Goal: Find specific page/section: Find specific page/section

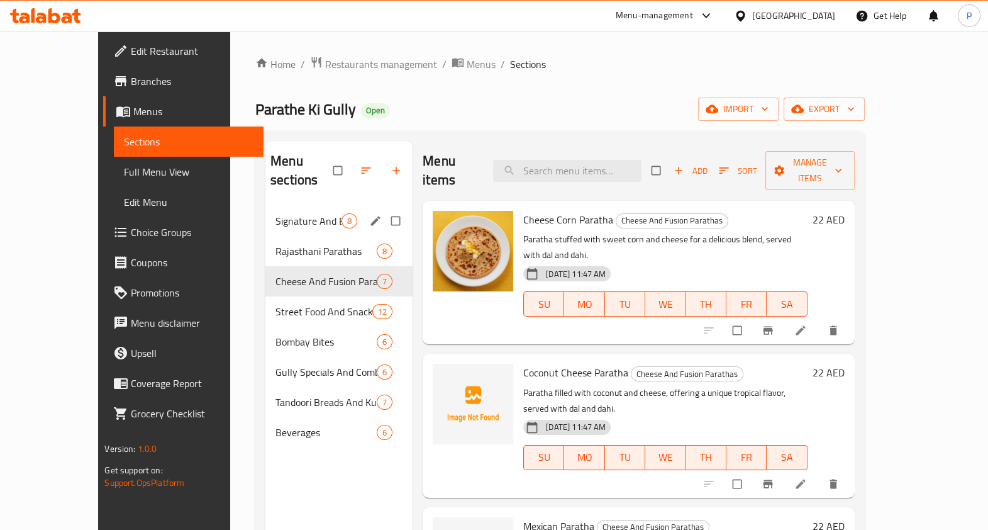
click at [275, 213] on span "Signature And Best Seller Parathas" at bounding box center [308, 220] width 66 height 15
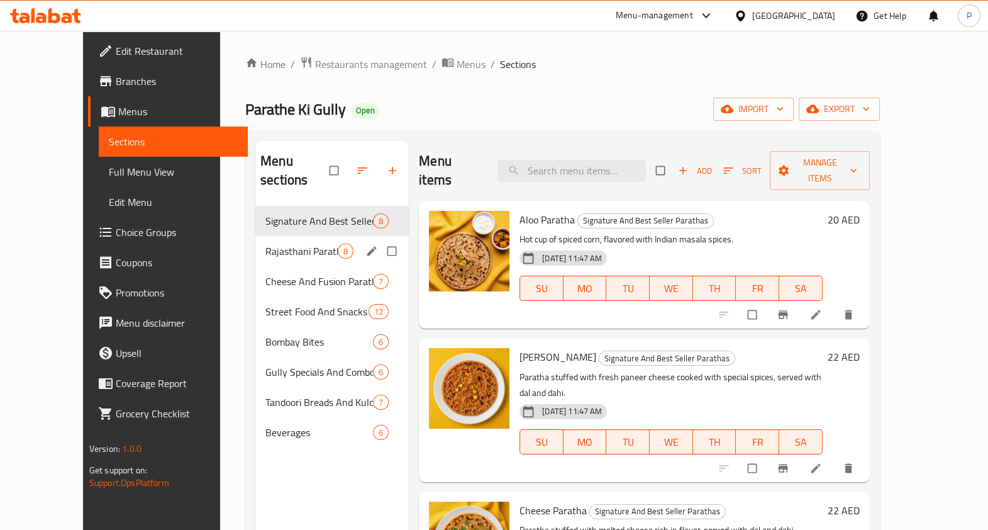
click at [261, 236] on div "Rajasthani Parathas 8" at bounding box center [331, 251] width 153 height 30
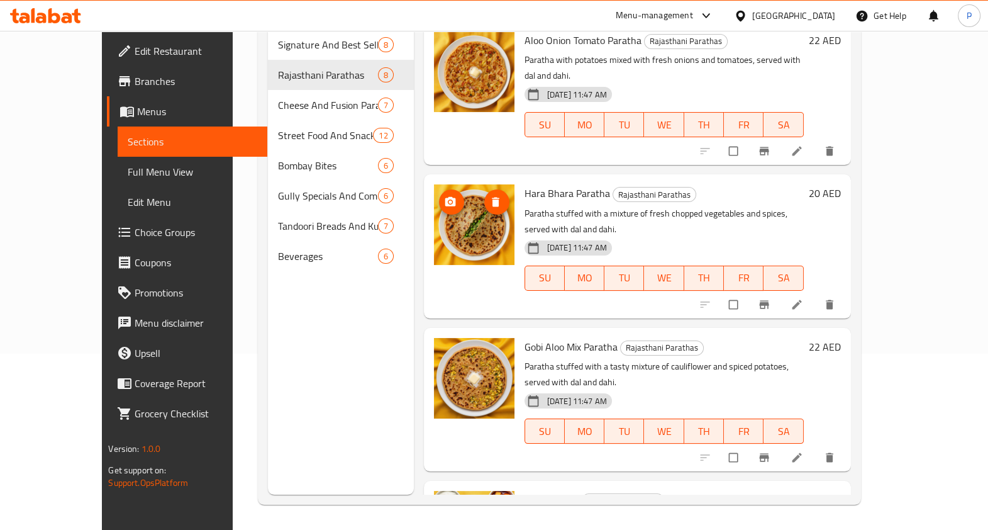
scroll to position [128, 0]
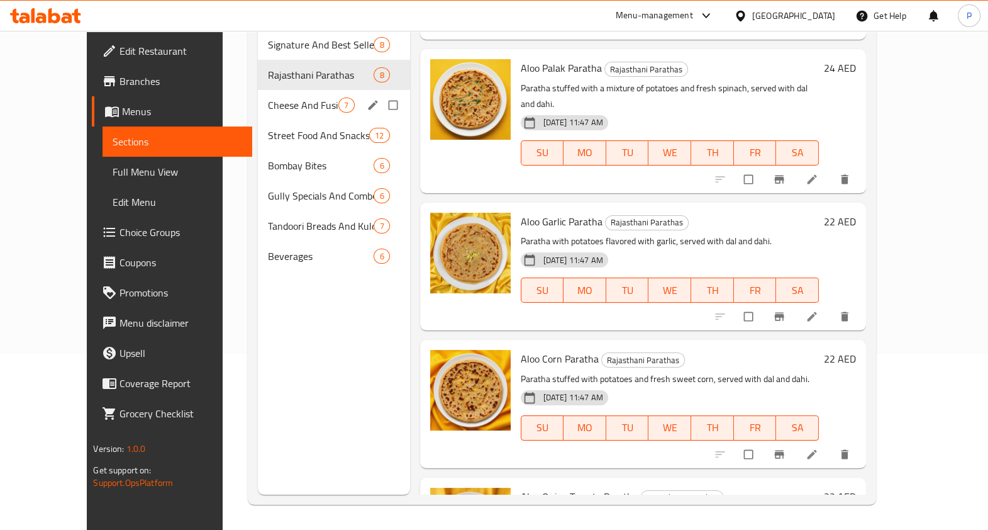
click at [258, 96] on div "Cheese And Fusion Parathas 7" at bounding box center [334, 105] width 152 height 30
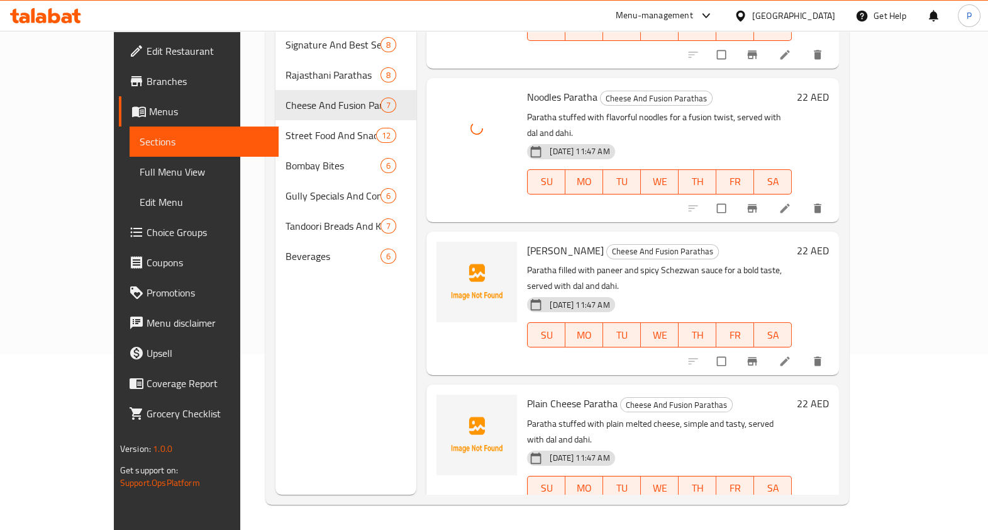
scroll to position [462, 0]
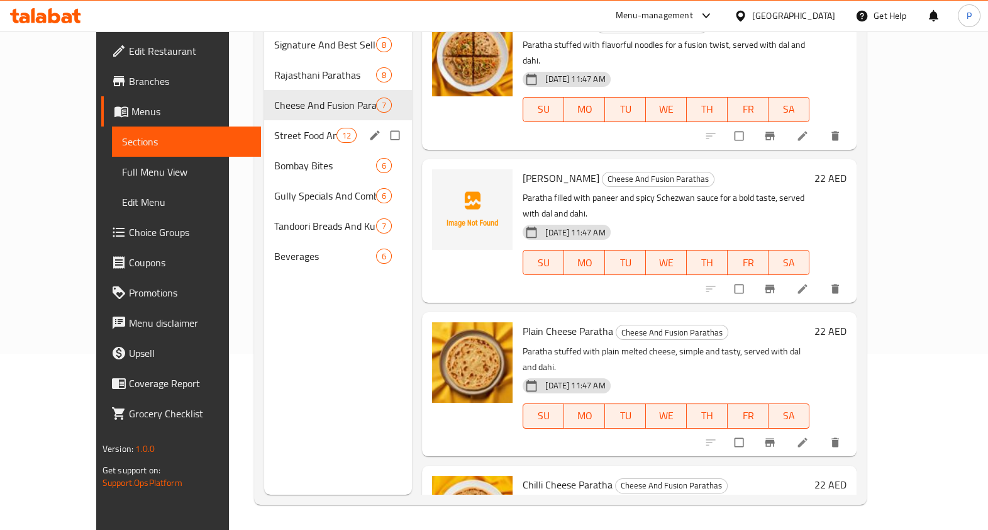
click at [274, 128] on span "Street Food And Snacks" at bounding box center [305, 135] width 62 height 15
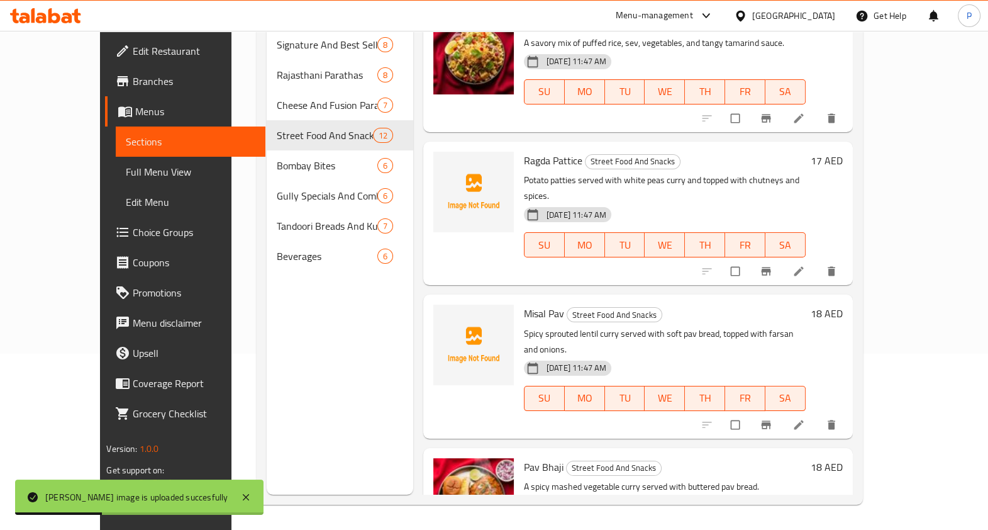
scroll to position [1150, 0]
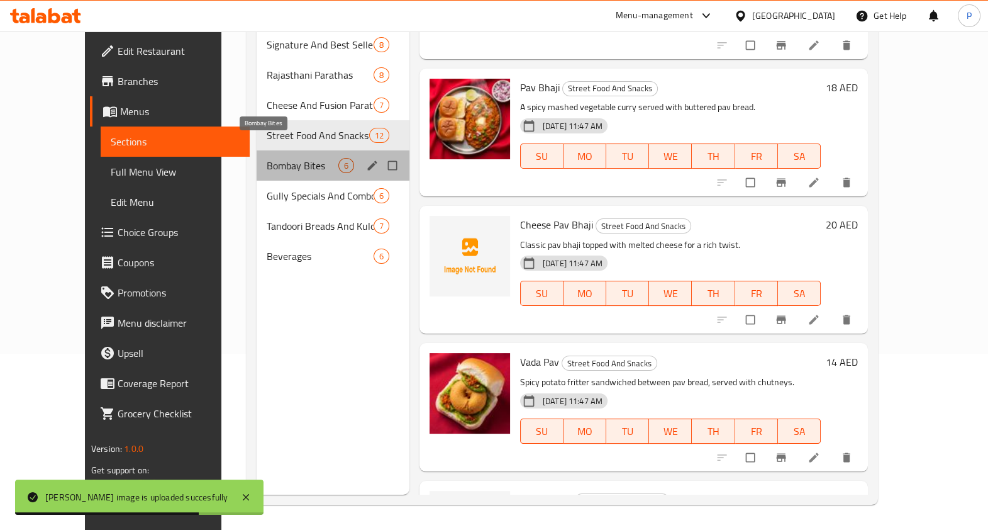
click at [267, 158] on span "Bombay Bites" at bounding box center [303, 165] width 72 height 15
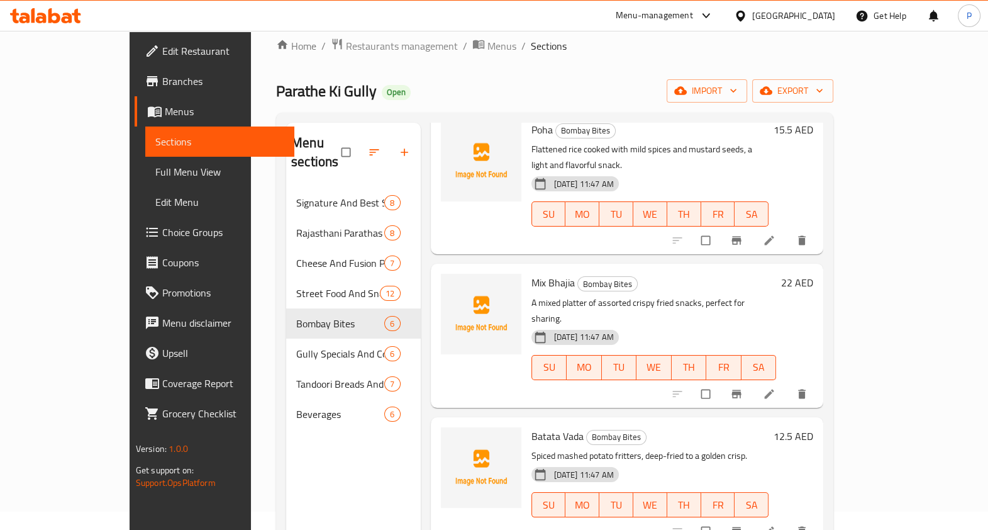
scroll to position [325, 0]
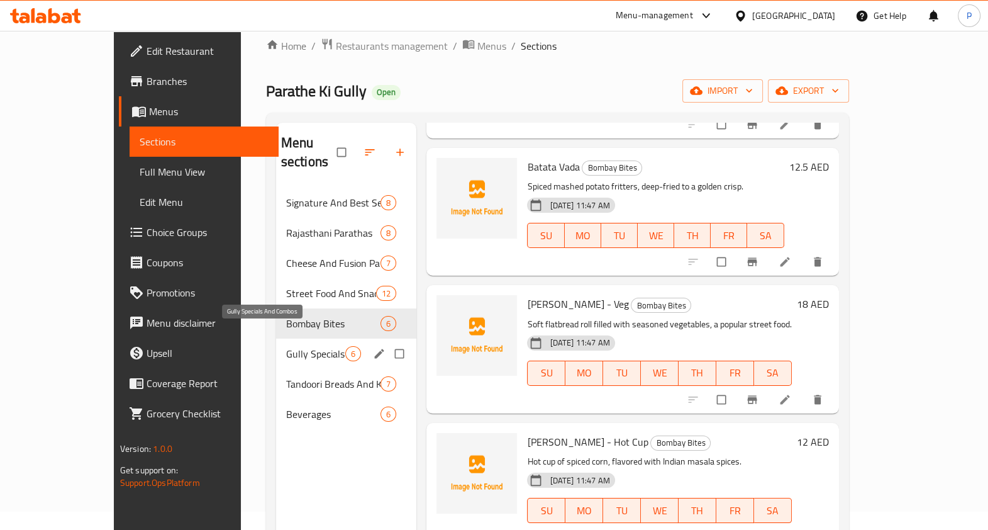
click at [286, 346] on span "Gully Specials And Combos" at bounding box center [316, 353] width 60 height 15
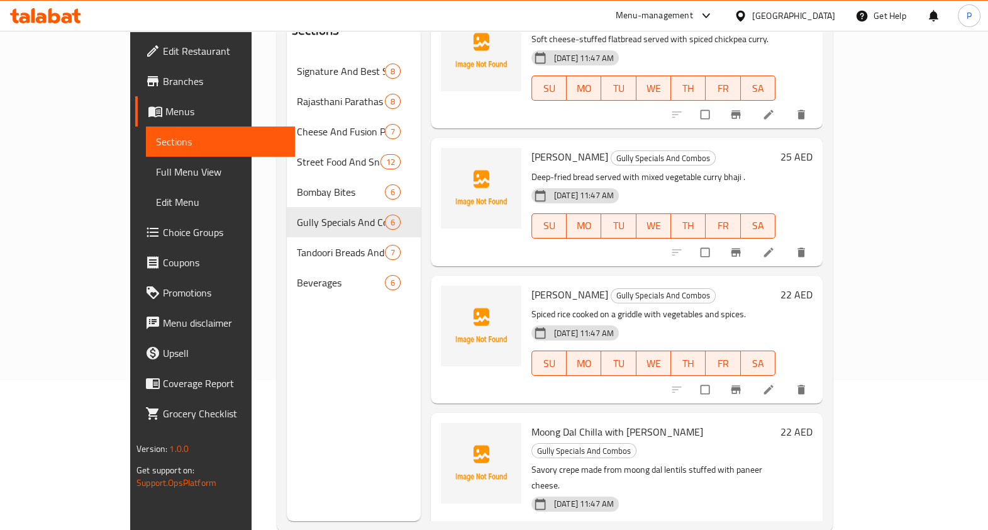
scroll to position [176, 0]
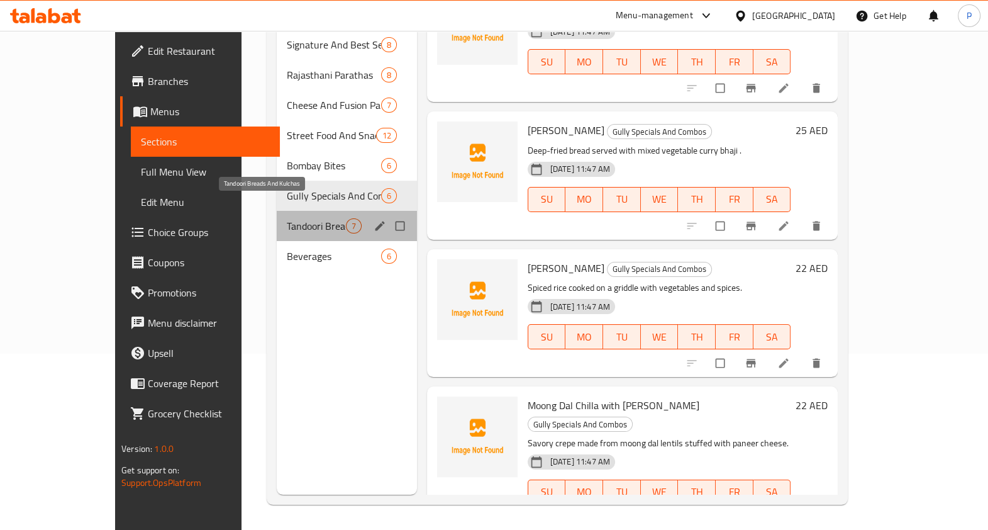
click at [287, 218] on span "Tandoori Breads And Kulchas" at bounding box center [316, 225] width 59 height 15
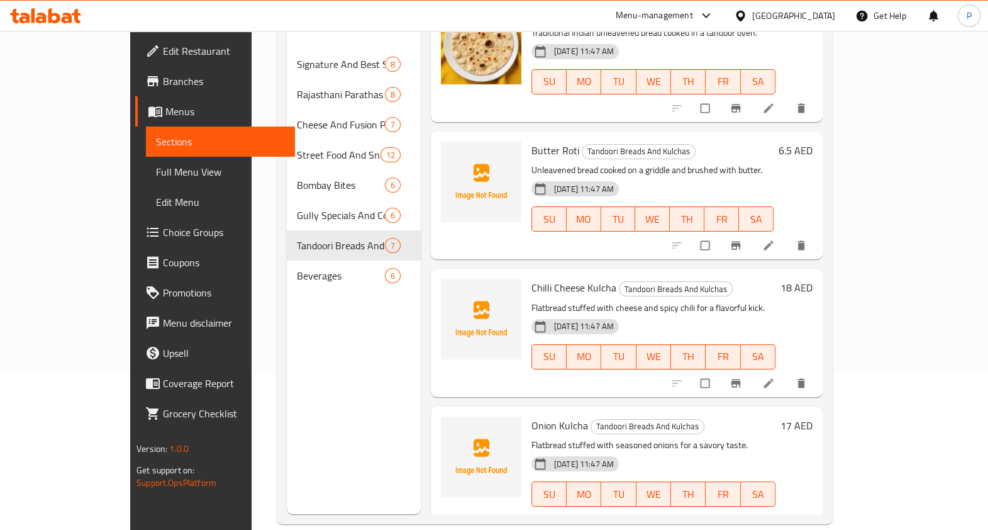
scroll to position [176, 0]
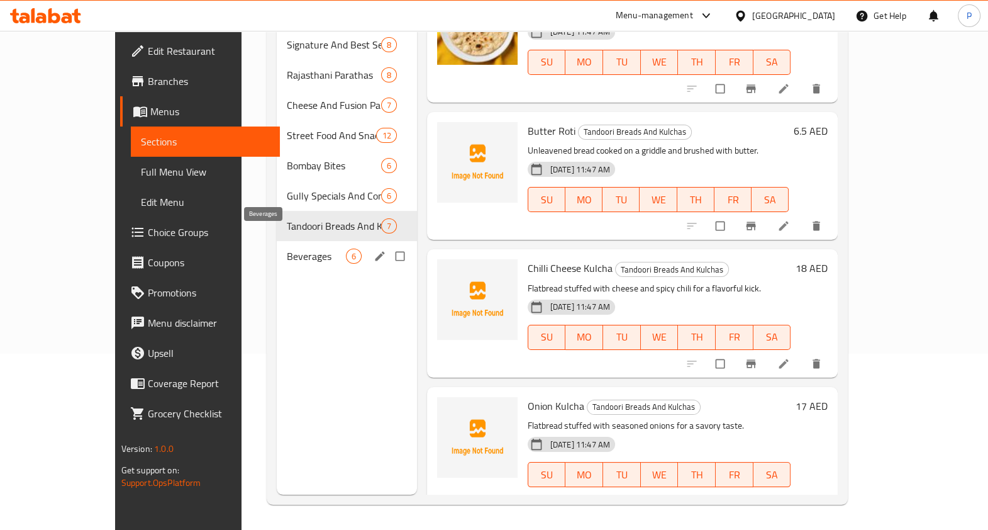
click at [287, 248] on span "Beverages" at bounding box center [316, 255] width 59 height 15
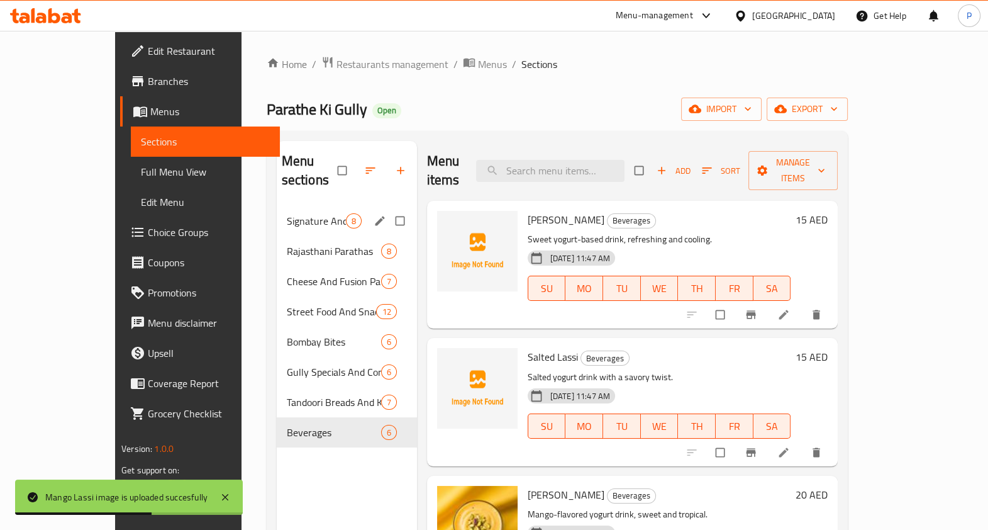
click at [277, 206] on div "Signature And Best Seller Parathas 8" at bounding box center [347, 221] width 140 height 30
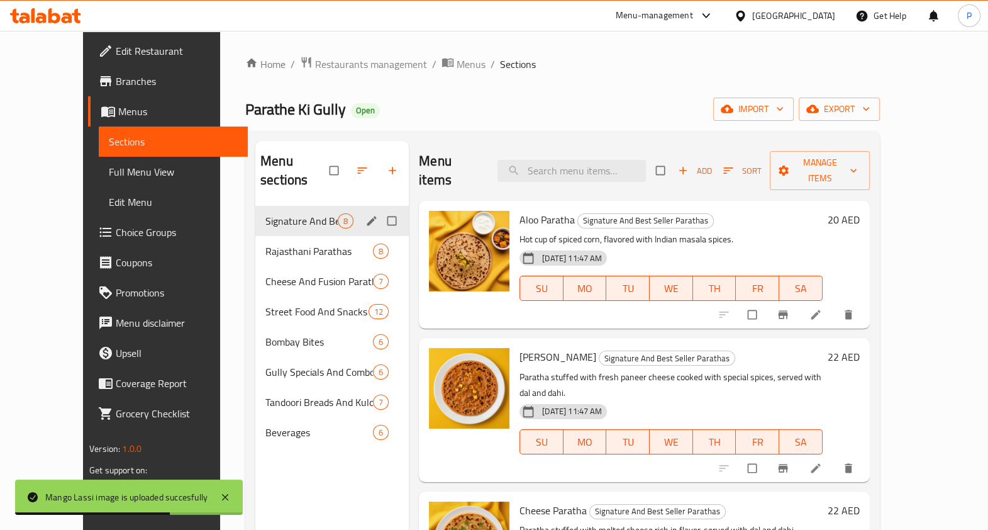
click at [255, 236] on div "Rajasthani Parathas 8" at bounding box center [331, 251] width 153 height 30
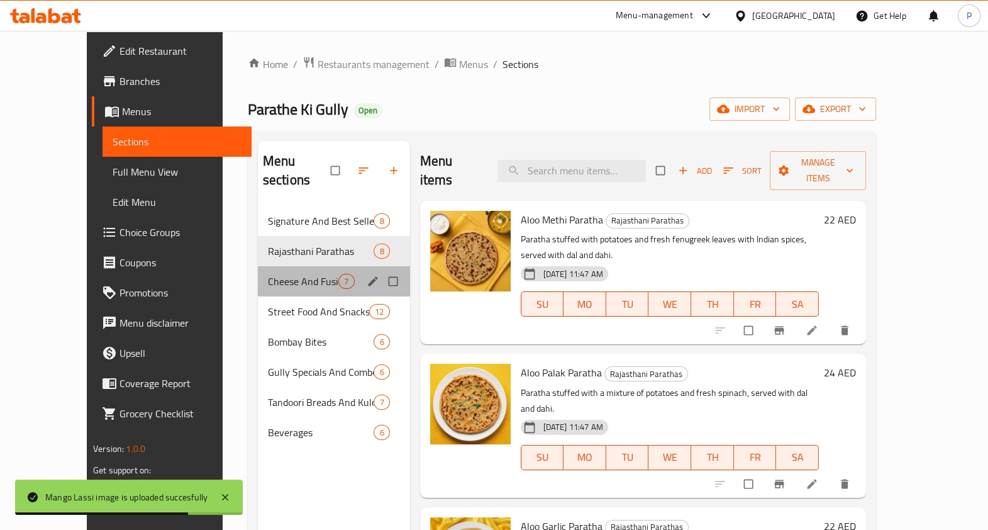
click at [258, 271] on div "Cheese And Fusion Parathas 7" at bounding box center [334, 281] width 152 height 30
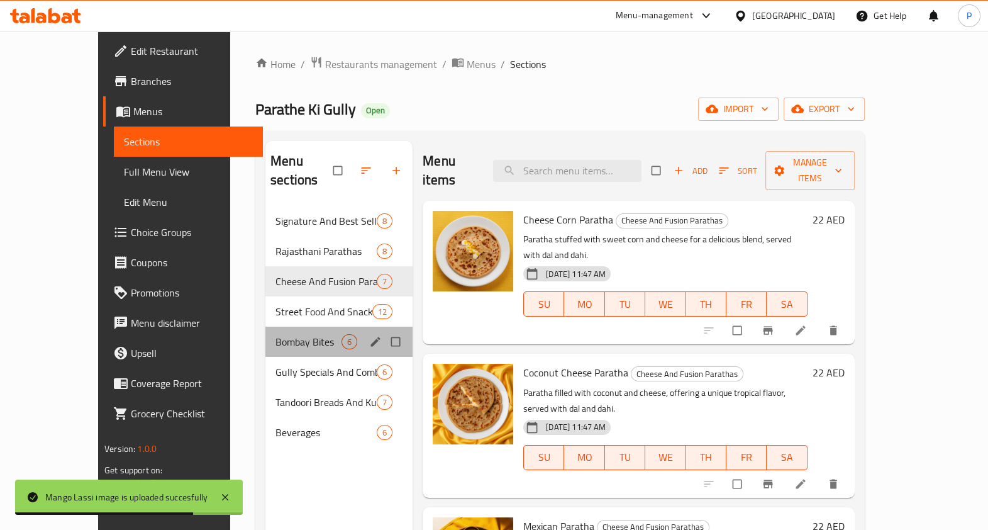
click at [265, 326] on div "Bombay Bites 6" at bounding box center [338, 341] width 147 height 30
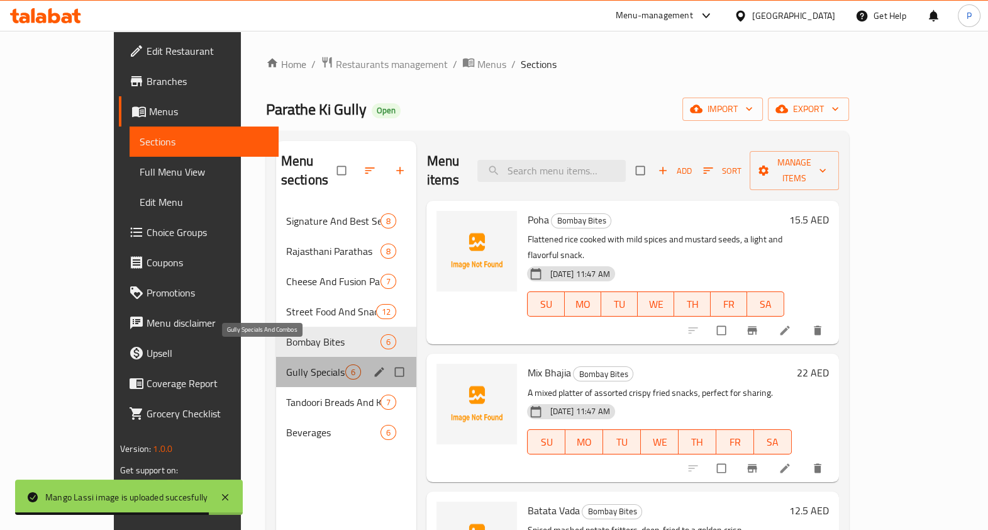
drag, startPoint x: 258, startPoint y: 349, endPoint x: 264, endPoint y: 361, distance: 13.2
click at [286, 364] on span "Gully Specials And Combos" at bounding box center [316, 371] width 60 height 15
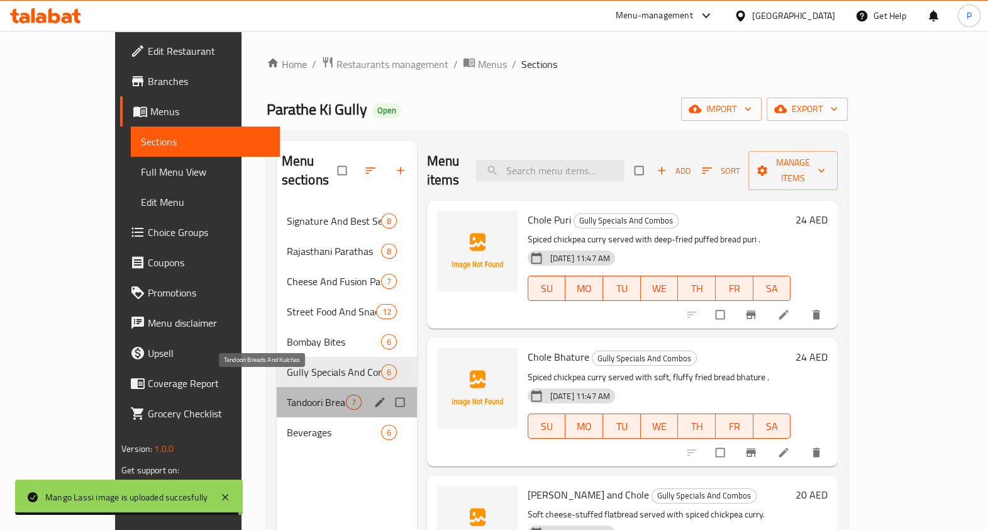
click at [287, 394] on span "Tandoori Breads And Kulchas" at bounding box center [316, 401] width 59 height 15
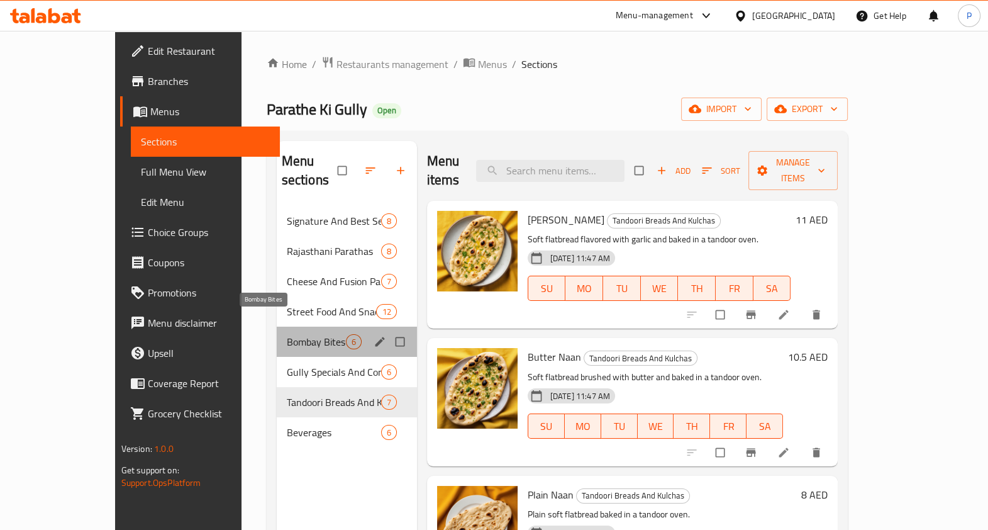
click at [287, 334] on span "Bombay Bites" at bounding box center [316, 341] width 59 height 15
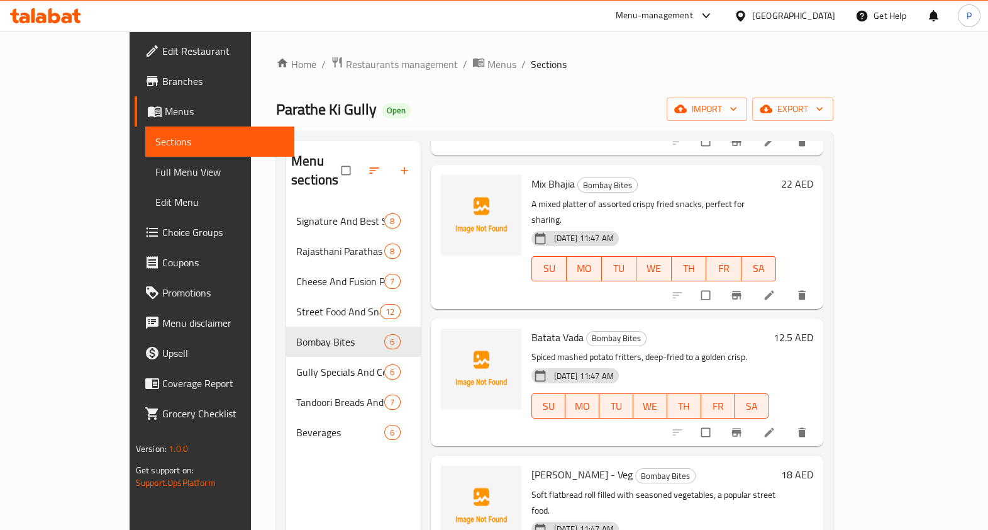
scroll to position [236, 0]
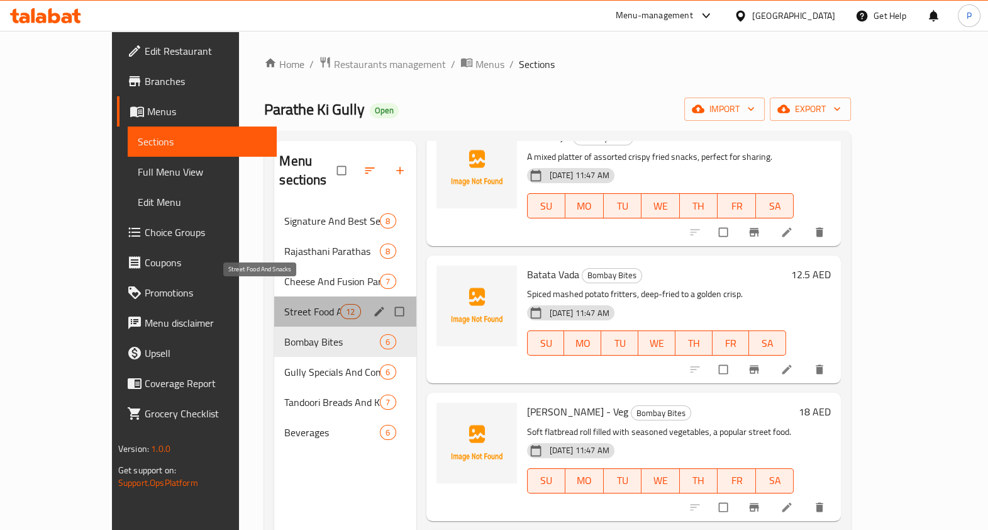
click at [284, 304] on span "Street Food And Snacks" at bounding box center [312, 311] width 56 height 15
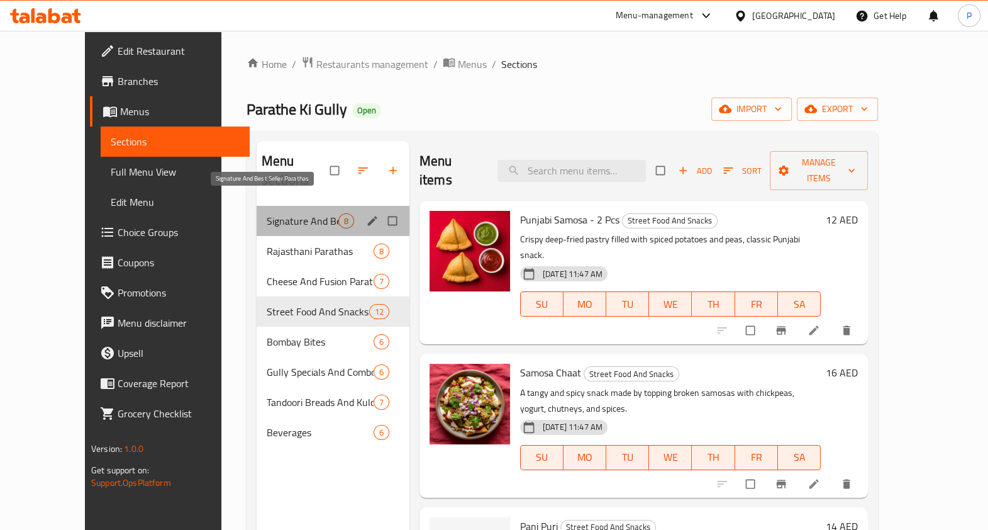
click at [275, 213] on span "Signature And Best Seller Parathas" at bounding box center [303, 220] width 72 height 15
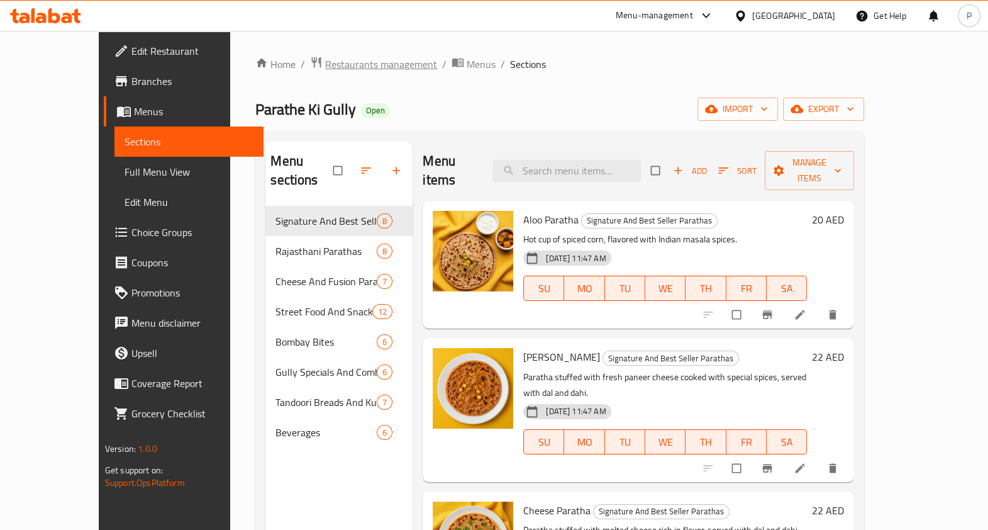
click at [325, 63] on span "Restaurants management" at bounding box center [381, 64] width 112 height 15
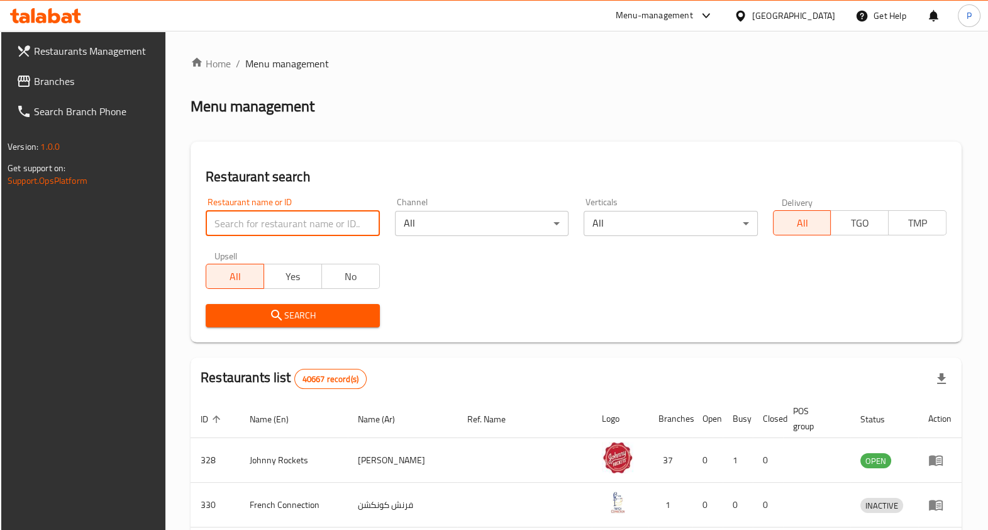
click at [248, 223] on input "search" at bounding box center [293, 223] width 174 height 25
type input "parathe ki gully"
click at [308, 228] on input "parathe ki gully" at bounding box center [293, 223] width 174 height 25
click button "Search" at bounding box center [293, 315] width 174 height 23
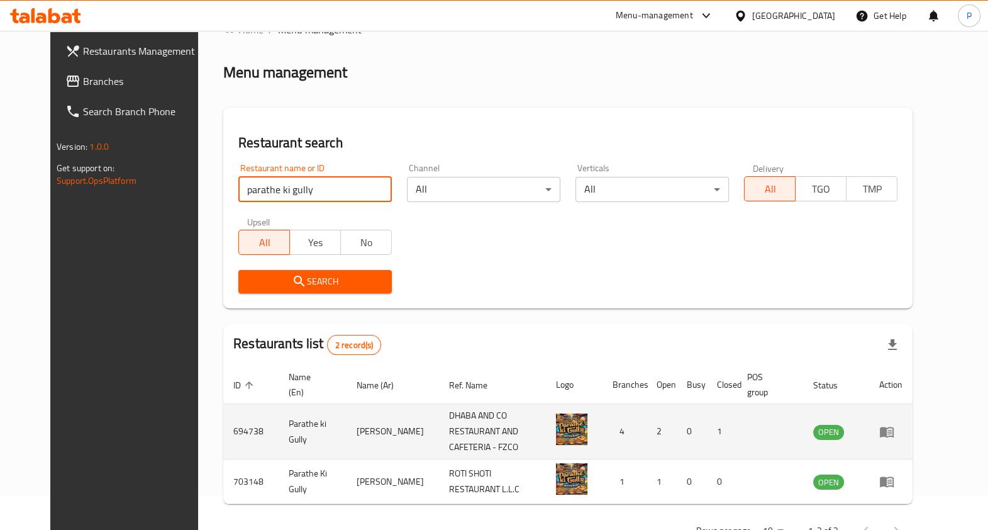
scroll to position [65, 0]
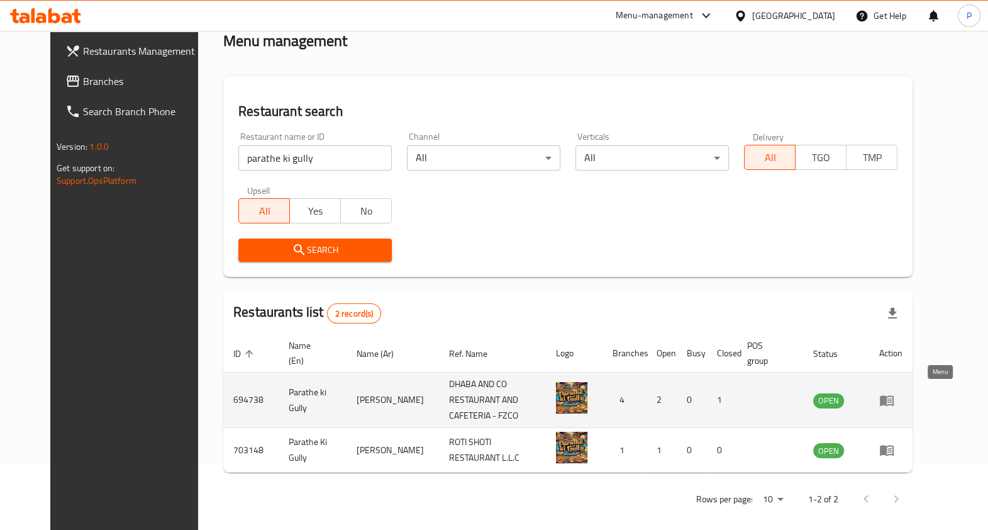
click at [894, 396] on icon "enhanced table" at bounding box center [886, 399] width 15 height 15
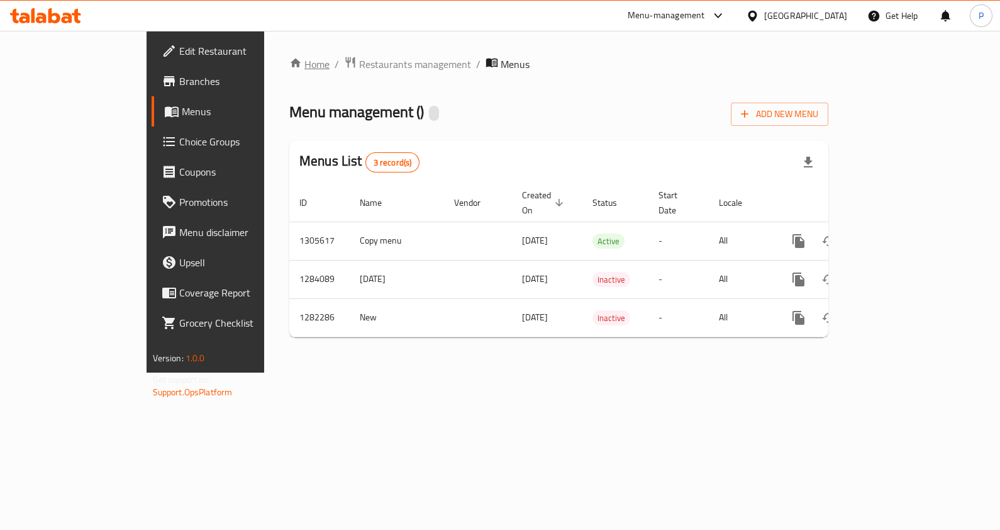
click at [289, 60] on link "Home" at bounding box center [309, 64] width 40 height 15
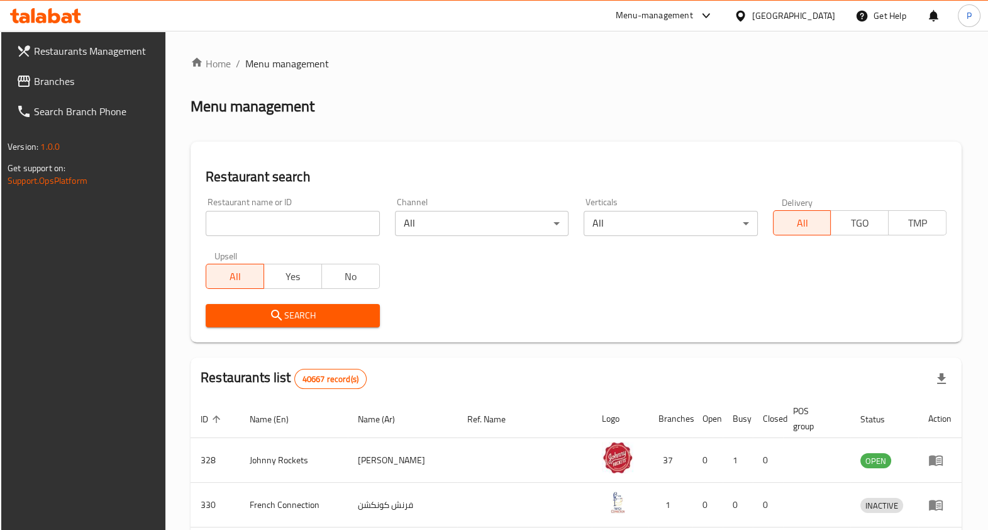
click at [269, 214] on input "search" at bounding box center [293, 223] width 174 height 25
type input "parathe ki gully"
click button "Search" at bounding box center [293, 315] width 174 height 23
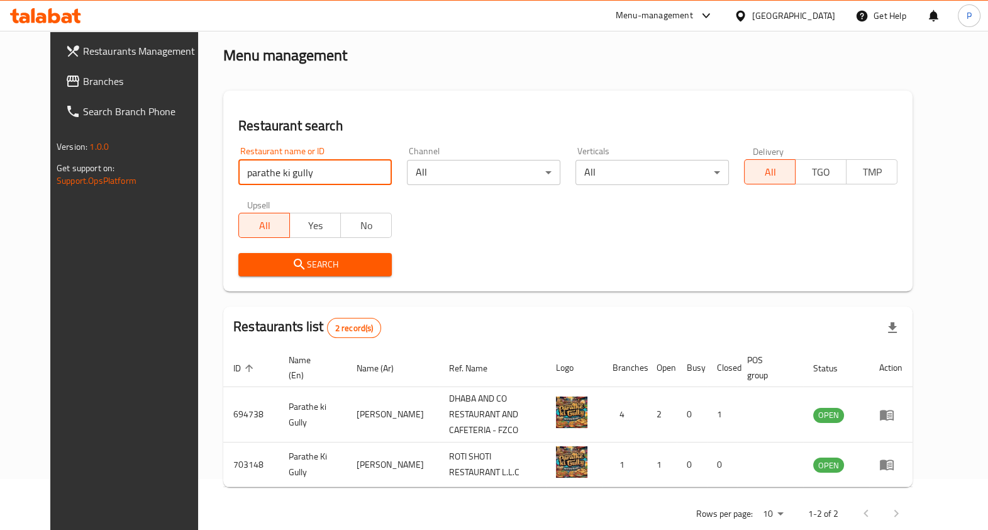
scroll to position [65, 0]
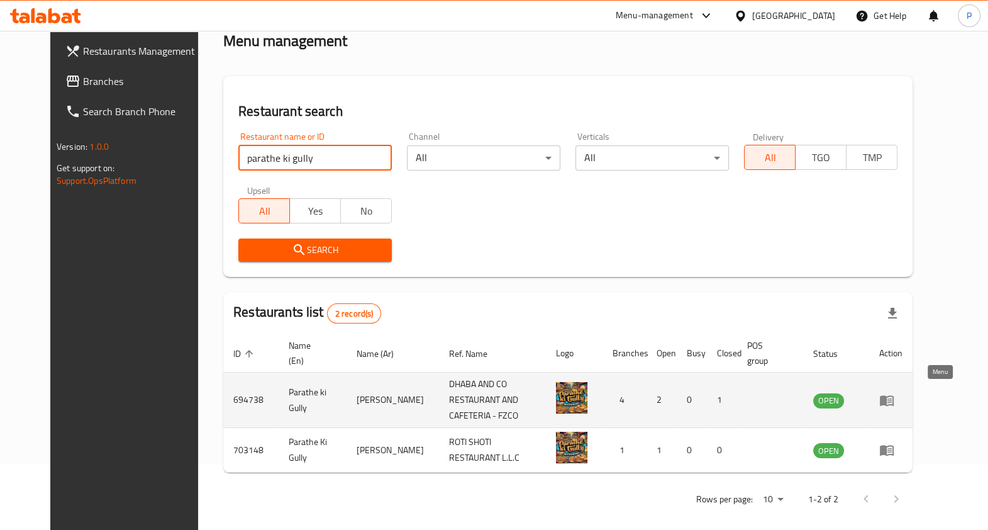
click at [902, 392] on link "enhanced table" at bounding box center [890, 399] width 23 height 15
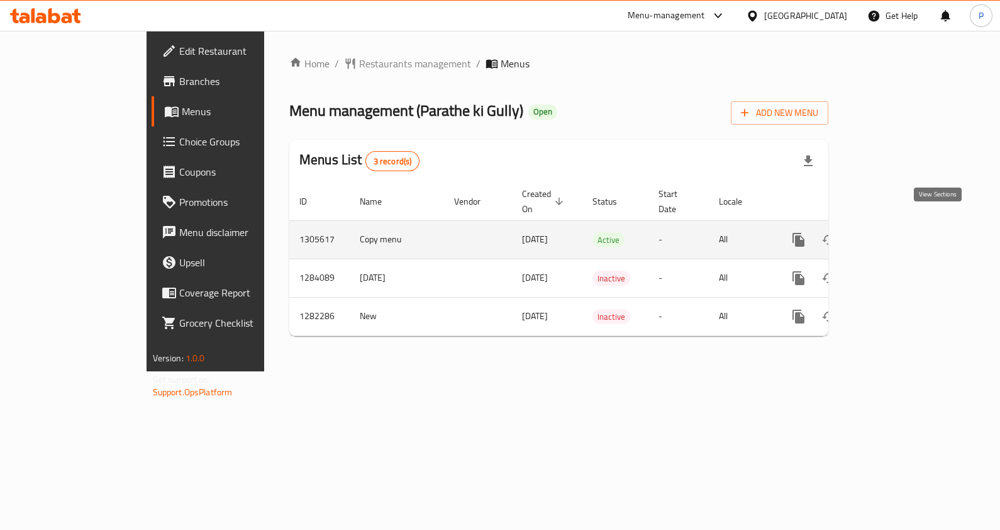
click at [895, 234] on icon "enhanced table" at bounding box center [889, 239] width 11 height 11
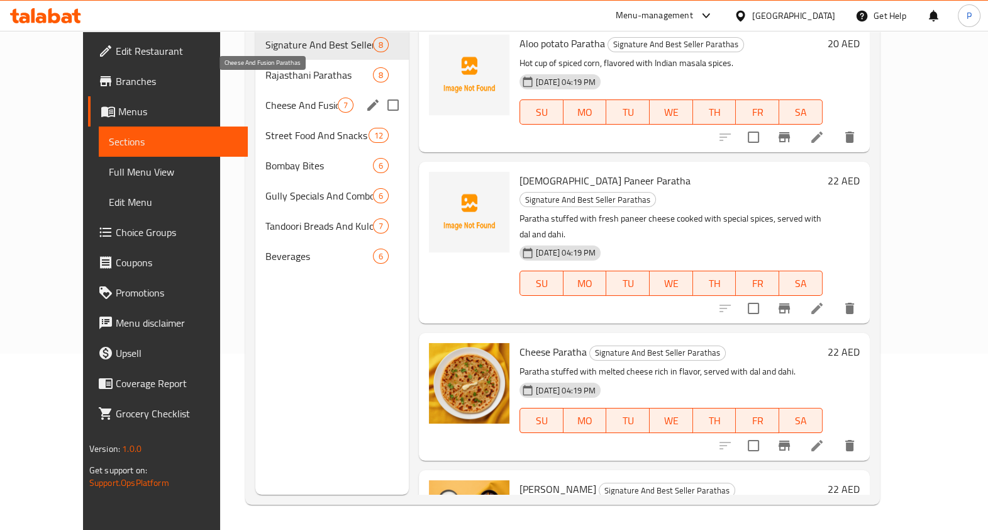
click at [265, 97] on span "Cheese And Fusion Parathas" at bounding box center [301, 104] width 72 height 15
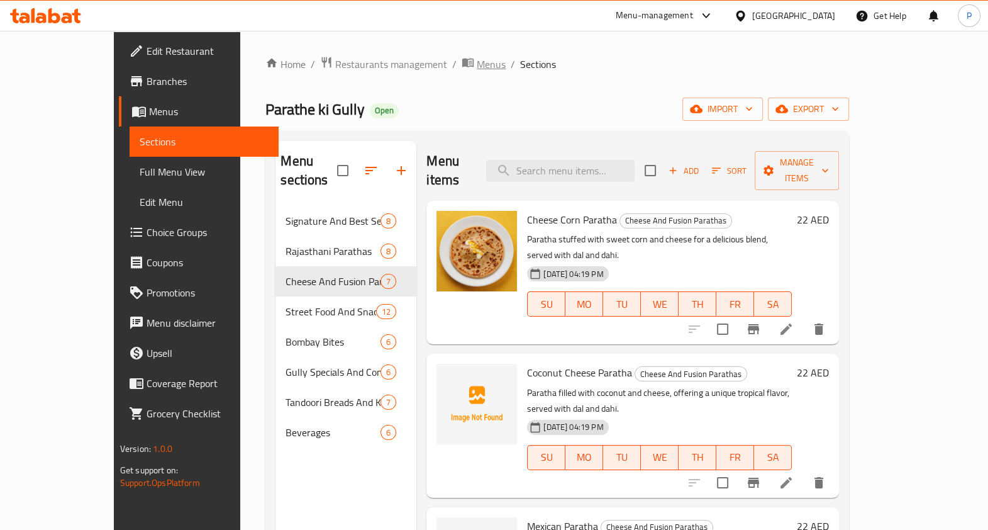
click at [477, 66] on span "Menus" at bounding box center [491, 64] width 29 height 15
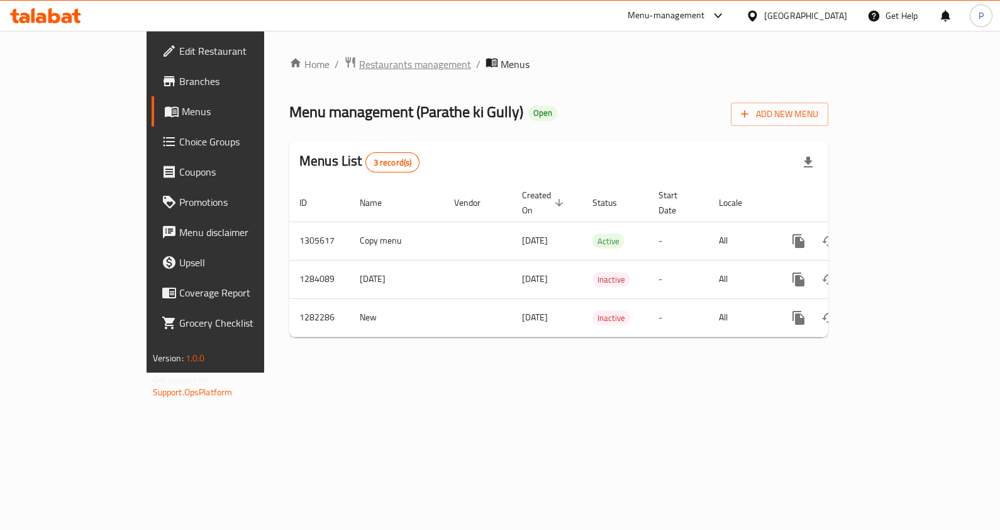
click at [359, 69] on span "Restaurants management" at bounding box center [415, 64] width 112 height 15
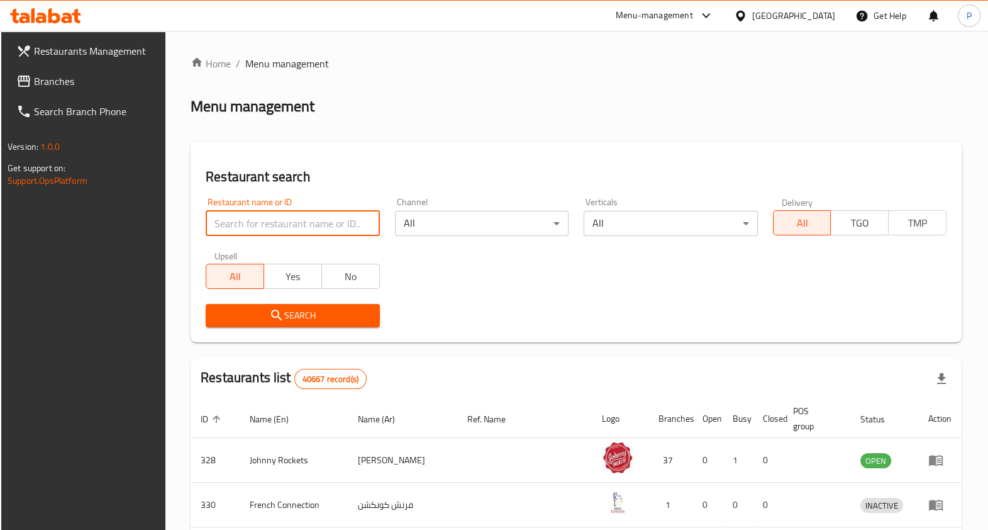
click at [292, 228] on input "search" at bounding box center [293, 223] width 174 height 25
type input "parathe ki gully"
click button "Search" at bounding box center [293, 315] width 174 height 23
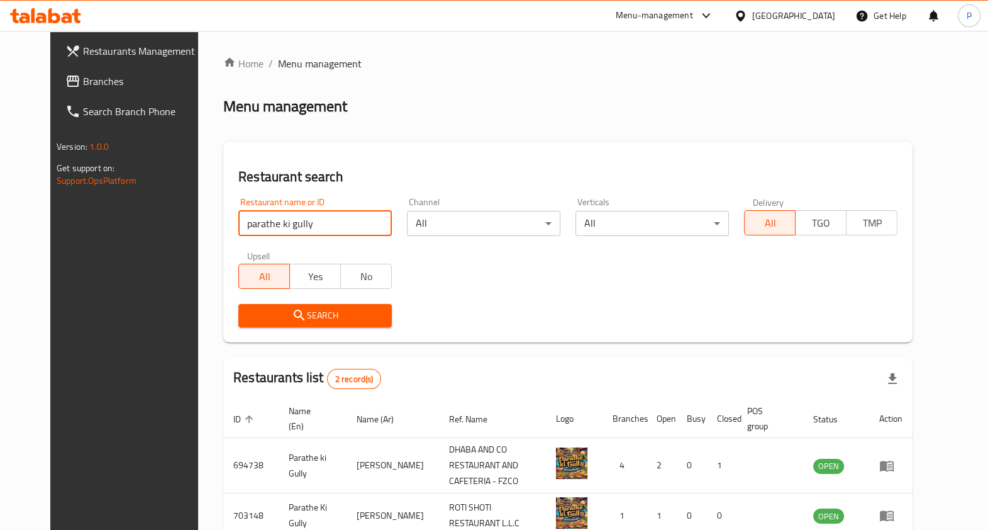
click at [308, 223] on input "parathe ki gully" at bounding box center [314, 223] width 153 height 25
click button "Search" at bounding box center [314, 315] width 153 height 23
click at [301, 311] on span "Search" at bounding box center [314, 316] width 133 height 16
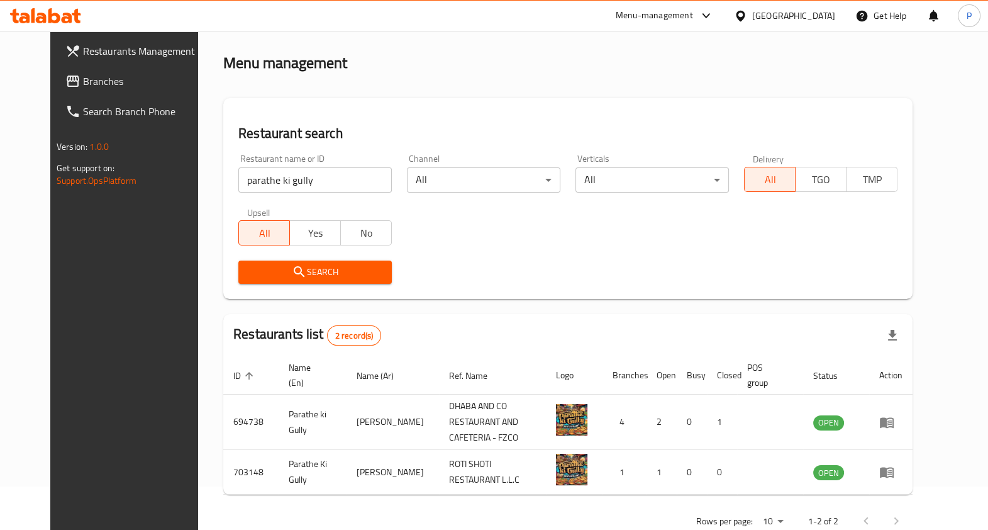
scroll to position [65, 0]
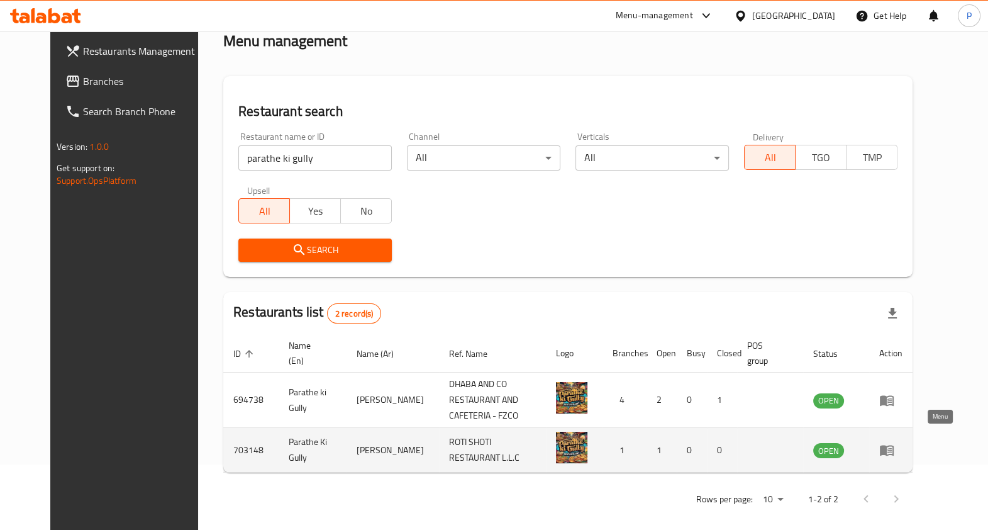
click at [902, 443] on link "enhanced table" at bounding box center [890, 449] width 23 height 15
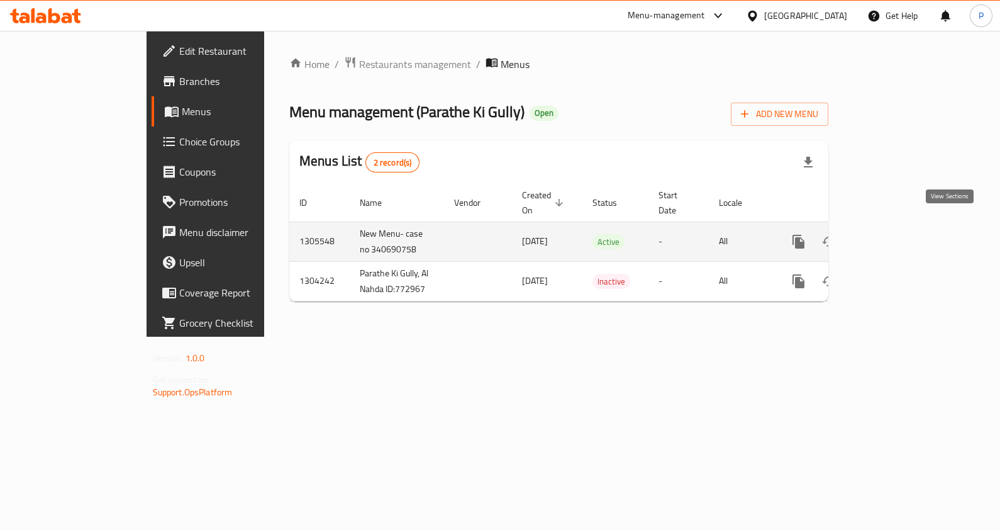
click at [897, 234] on icon "enhanced table" at bounding box center [889, 241] width 15 height 15
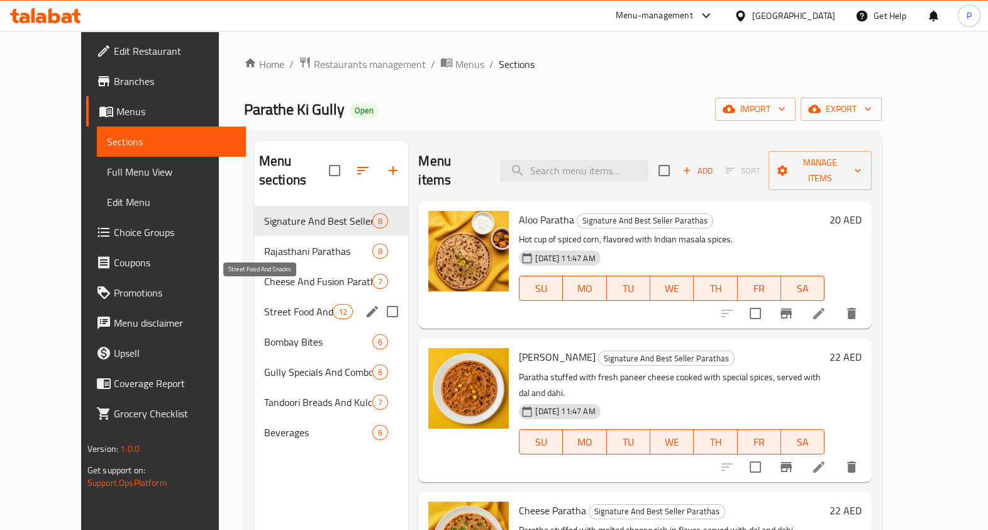
click at [264, 304] on span "Street Food And Snacks" at bounding box center [298, 311] width 69 height 15
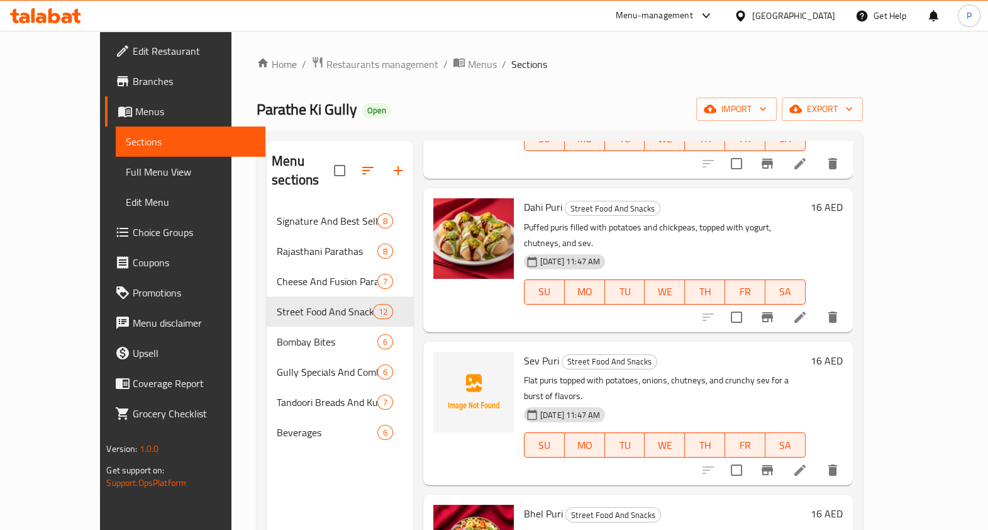
scroll to position [707, 0]
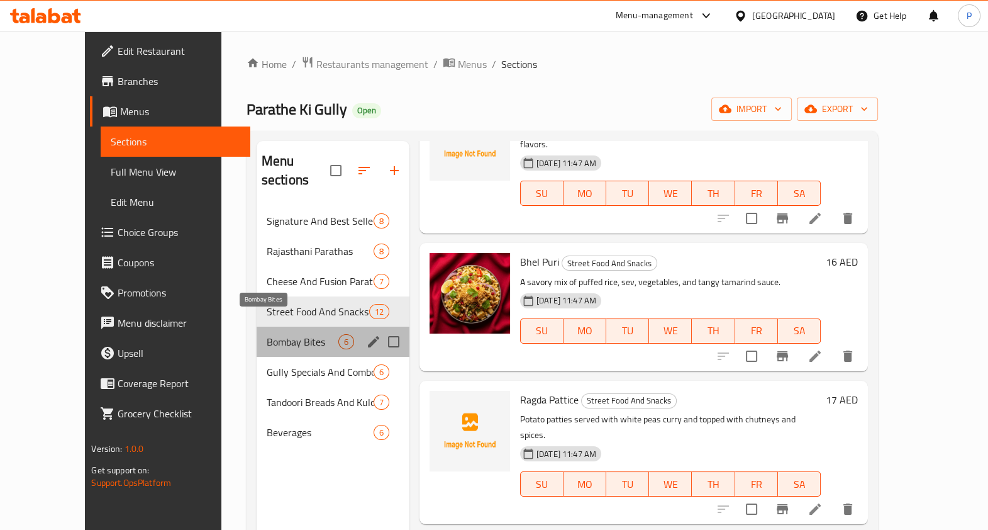
click at [267, 334] on span "Bombay Bites" at bounding box center [303, 341] width 72 height 15
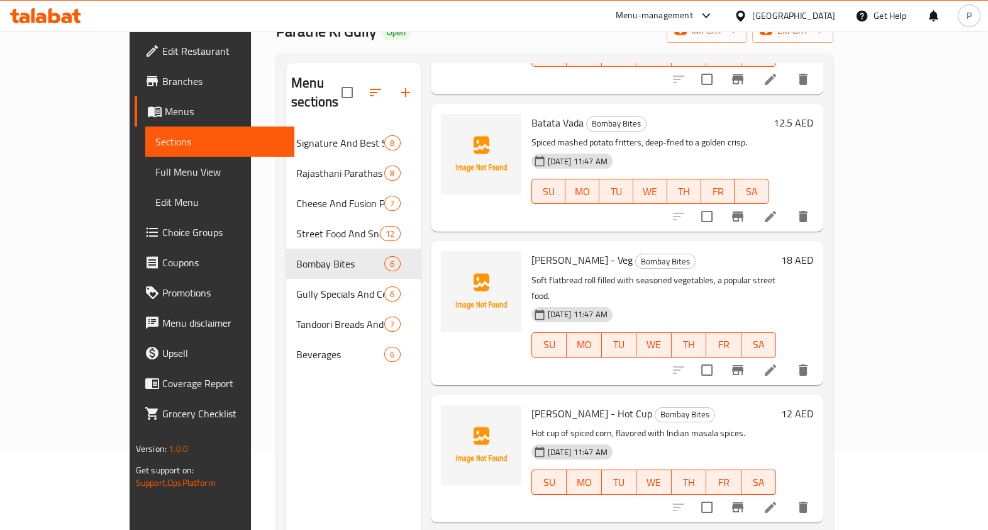
scroll to position [247, 0]
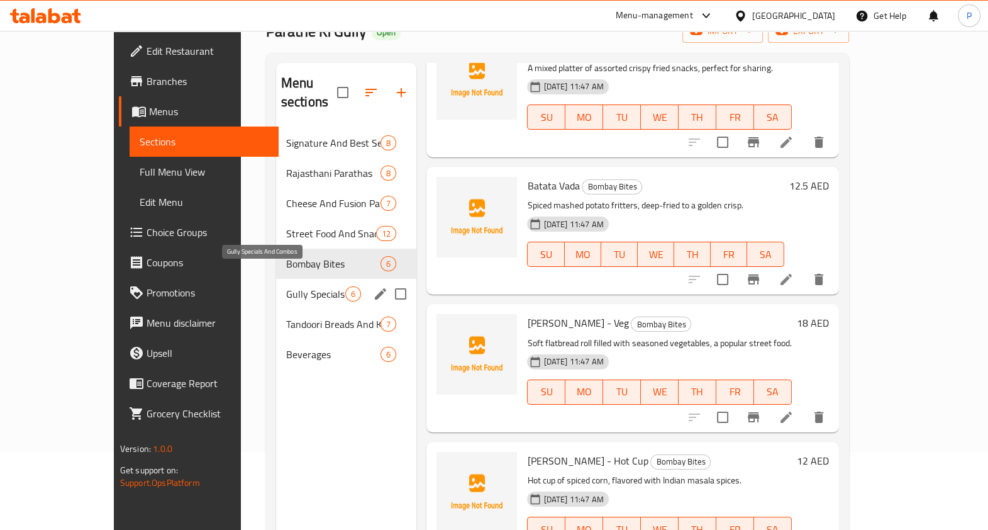
click at [286, 286] on span "Gully Specials And Combos" at bounding box center [316, 293] width 60 height 15
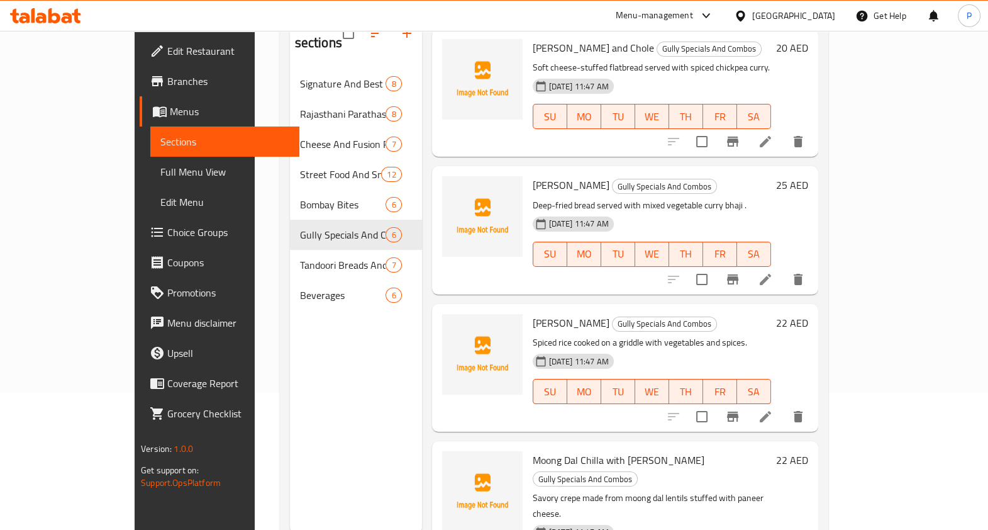
scroll to position [176, 0]
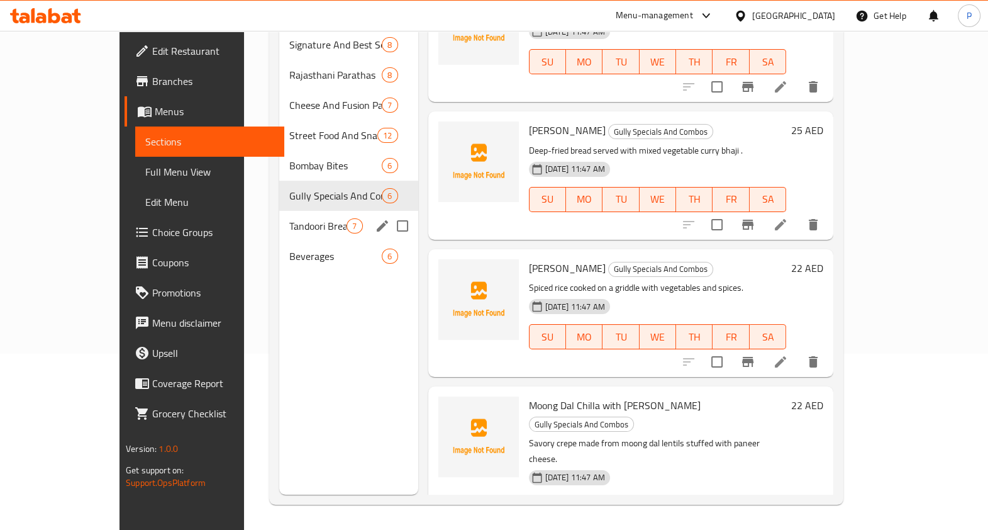
click at [279, 214] on div "Tandoori Breads And Kulchas 7" at bounding box center [348, 226] width 138 height 30
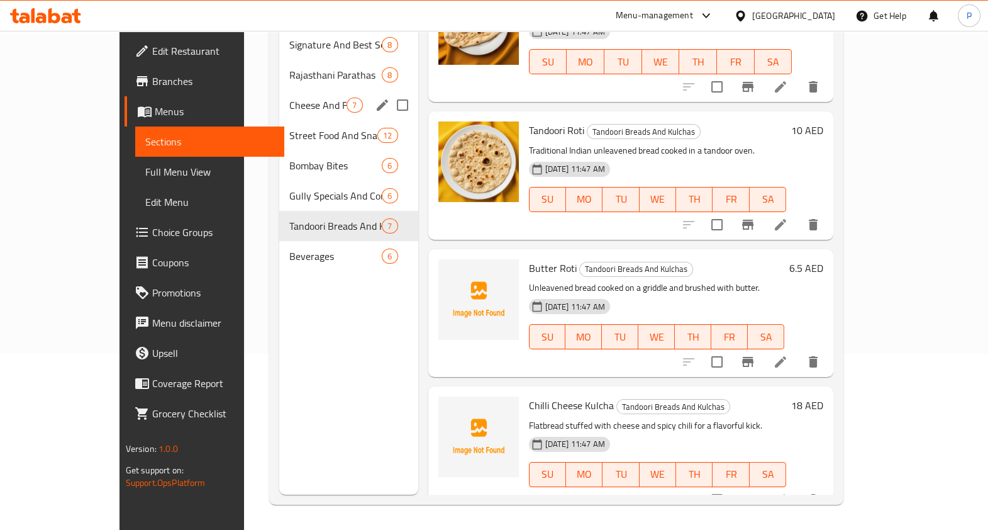
scroll to position [18, 0]
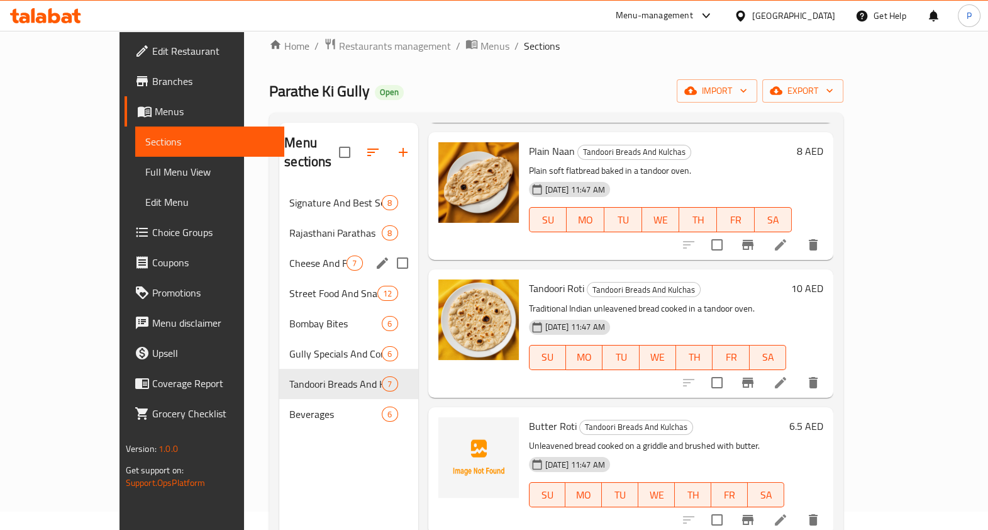
click at [279, 251] on div "Cheese And Fusion Parathas 7" at bounding box center [348, 263] width 138 height 30
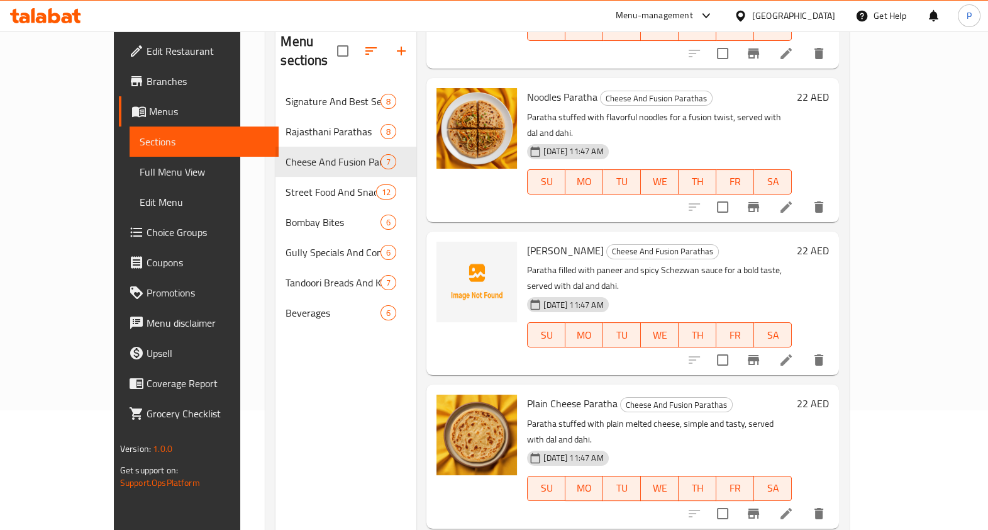
scroll to position [176, 0]
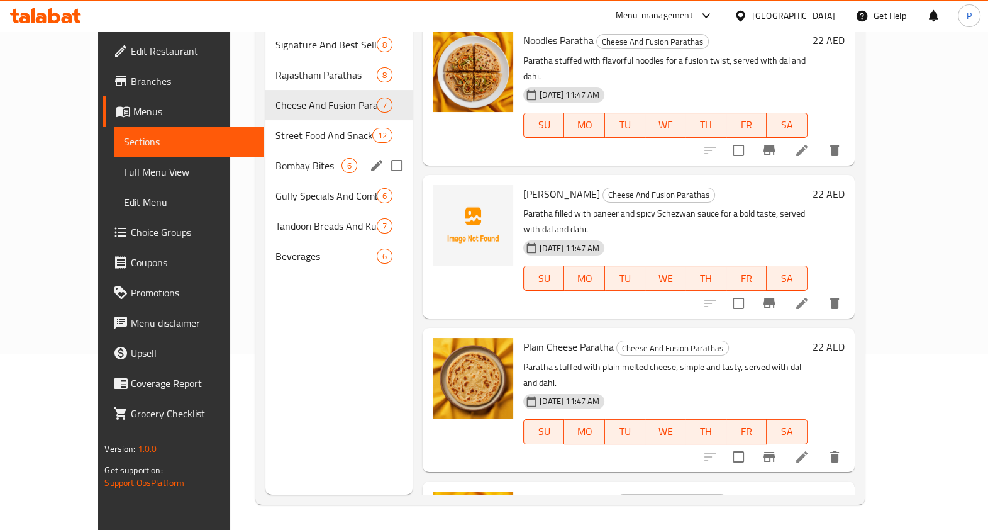
click at [274, 150] on div "Bombay Bites 6" at bounding box center [338, 165] width 147 height 30
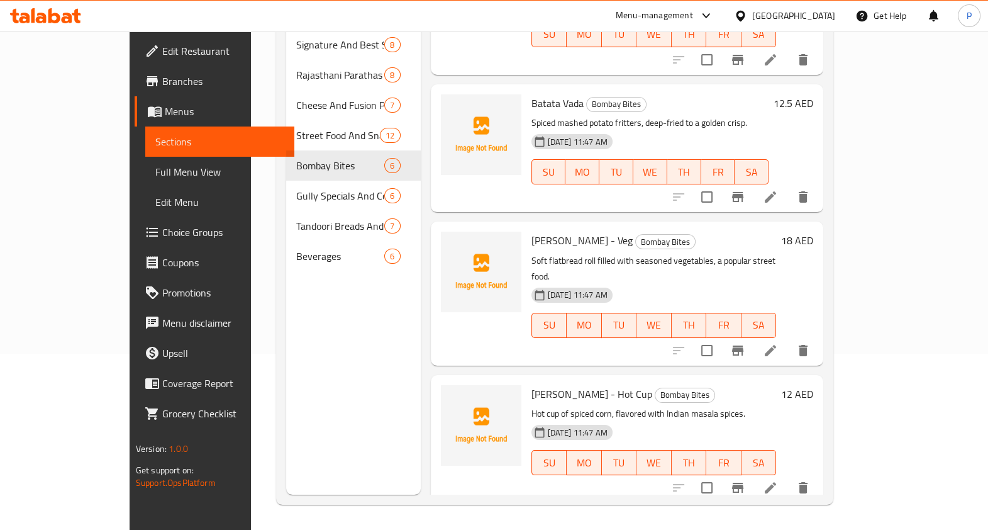
scroll to position [325, 0]
